Goal: Task Accomplishment & Management: Manage account settings

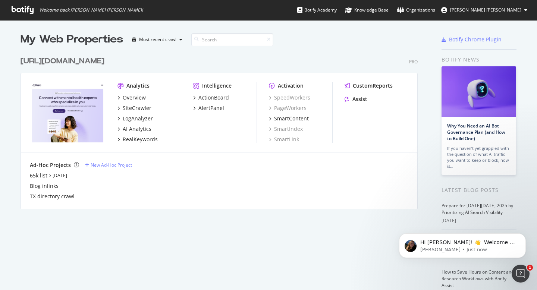
click at [514, 10] on span "[PERSON_NAME] [PERSON_NAME]" at bounding box center [485, 10] width 71 height 6
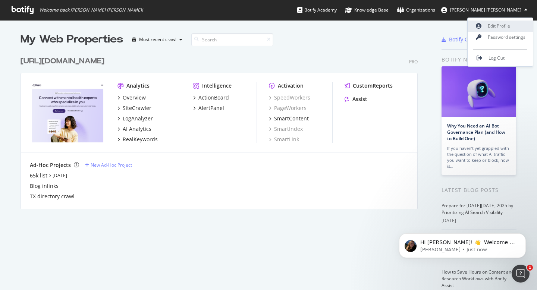
click at [508, 24] on link "Edit Profile" at bounding box center [500, 26] width 65 height 11
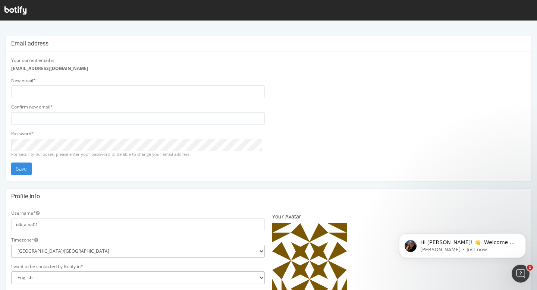
scroll to position [110, 0]
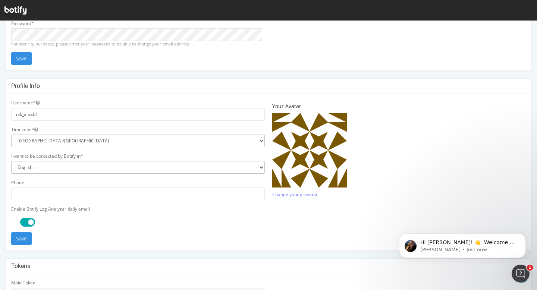
click at [56, 142] on select "Africa/Abidjan Africa/Accra Africa/Addis_Ababa Africa/Algiers Africa/Asmara Afr…" at bounding box center [138, 141] width 254 height 13
select select "US/Pacific"
click at [11, 135] on select "Africa/Abidjan Africa/Accra Africa/Addis_Ababa Africa/Algiers Africa/Asmara Afr…" at bounding box center [138, 141] width 254 height 13
click at [24, 222] on span at bounding box center [27, 222] width 15 height 9
click at [17, 241] on button "Save" at bounding box center [21, 238] width 21 height 13
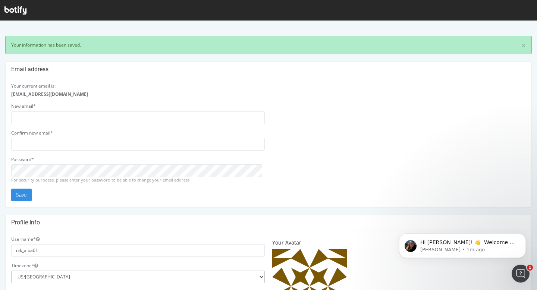
scroll to position [0, 0]
click at [130, 145] on input "email" at bounding box center [138, 144] width 254 height 13
click at [67, 115] on input "email" at bounding box center [138, 118] width 254 height 13
drag, startPoint x: 24, startPoint y: 11, endPoint x: 26, endPoint y: 37, distance: 25.9
click at [24, 11] on icon at bounding box center [15, 10] width 22 height 8
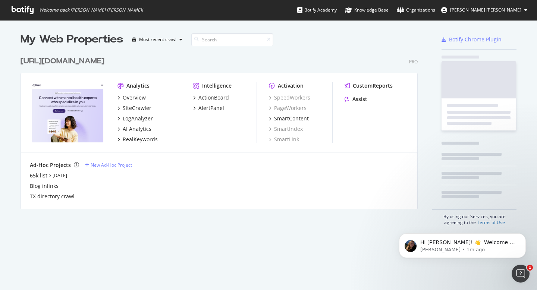
scroll to position [156, 398]
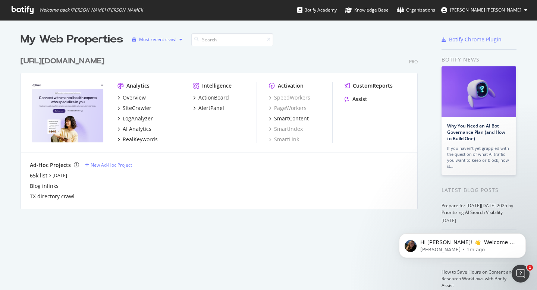
click at [176, 35] on div "Most recent crawl" at bounding box center [157, 39] width 56 height 11
click at [238, 54] on div "https://www.rula.com/ Pro Analytics Overview SiteCrawler LogAnalyzer AI Analyti…" at bounding box center [222, 128] width 403 height 162
